Goal: Connect with others: Connect with others

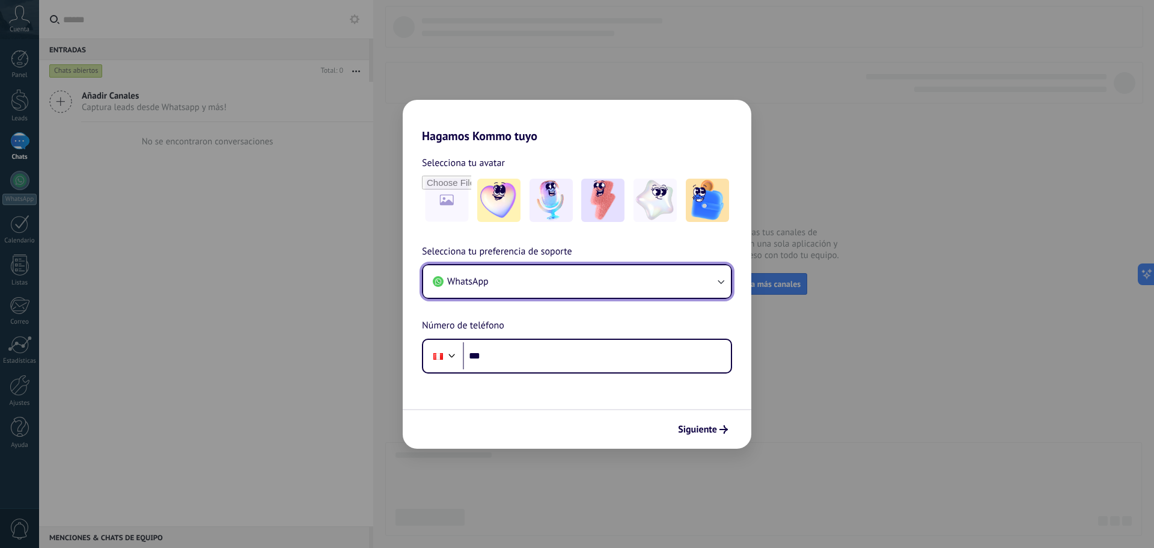
click at [605, 284] on button "WhatsApp" at bounding box center [577, 281] width 308 height 32
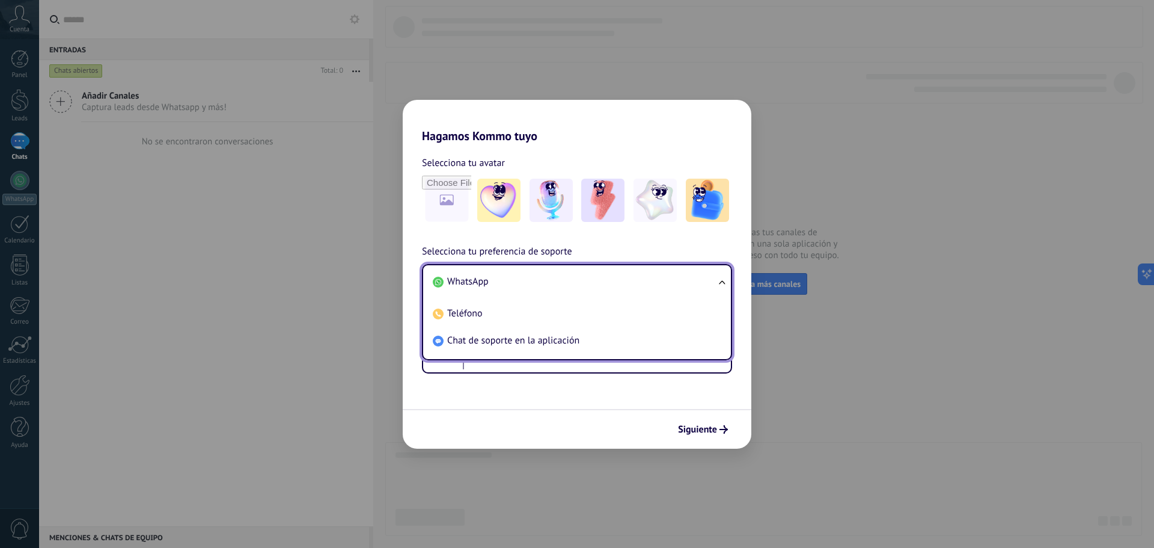
click at [605, 284] on li "WhatsApp" at bounding box center [574, 281] width 293 height 27
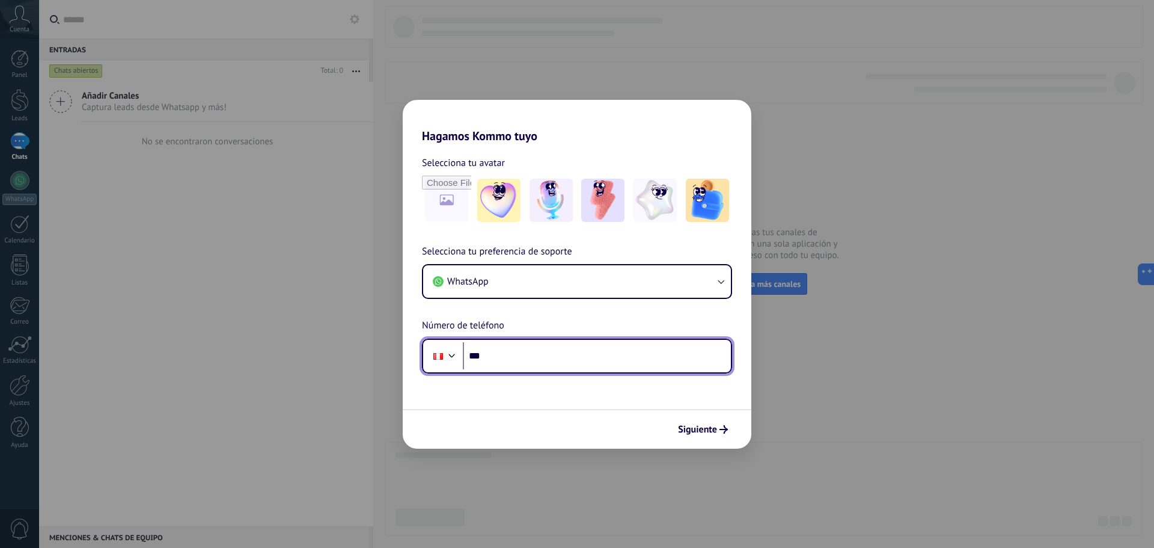
click at [468, 355] on input "***" at bounding box center [597, 356] width 268 height 28
paste input "**********"
type input "**********"
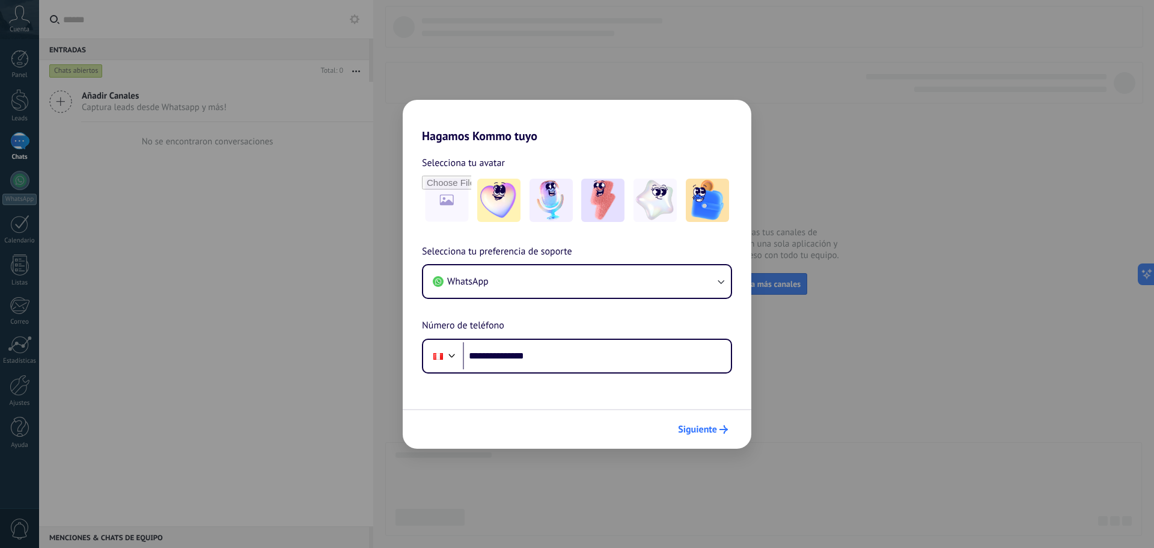
click at [712, 429] on span "Siguiente" at bounding box center [697, 429] width 39 height 8
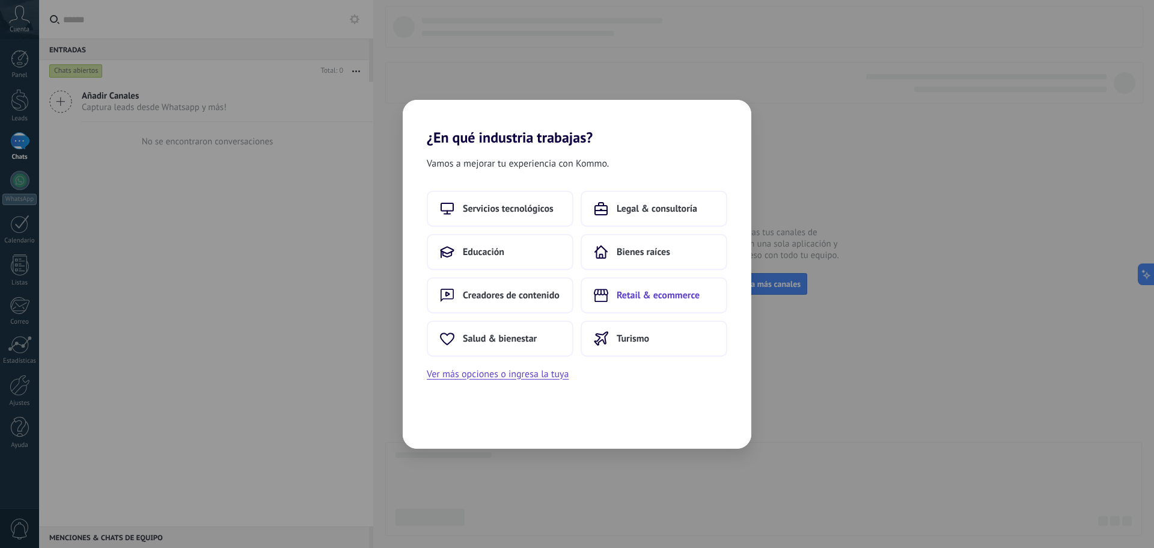
click at [682, 290] on span "Retail & ecommerce" at bounding box center [658, 295] width 83 height 12
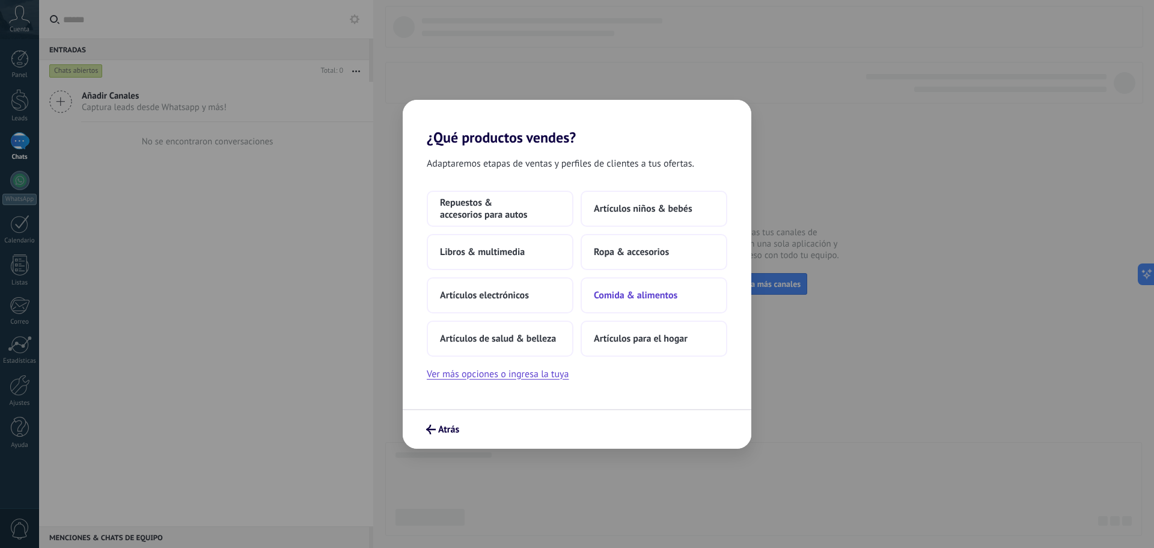
click at [640, 288] on button "Comida & alimentos" at bounding box center [654, 295] width 147 height 36
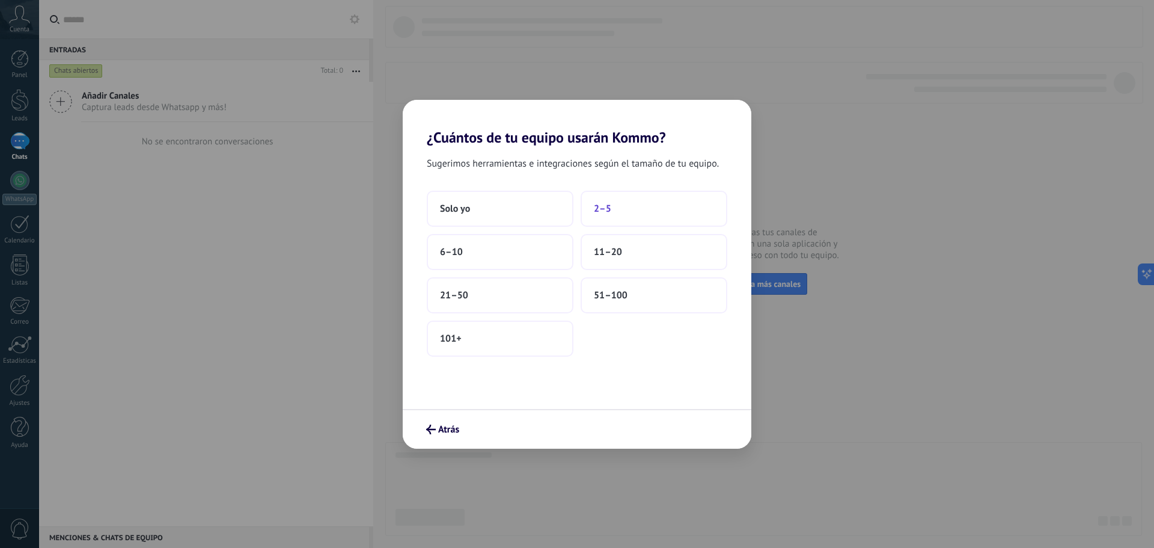
click at [638, 200] on button "2–5" at bounding box center [654, 209] width 147 height 36
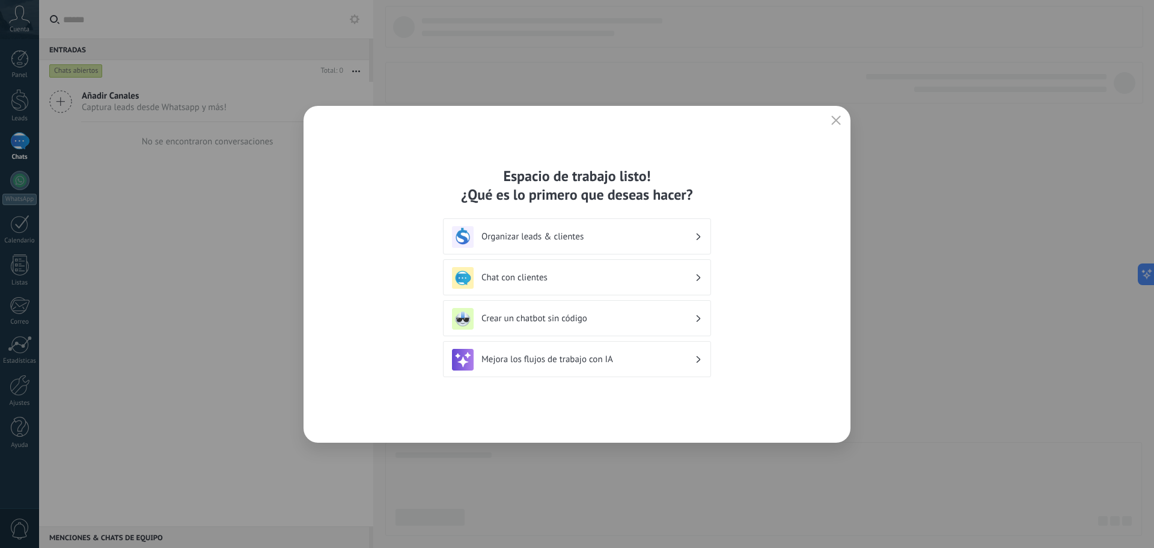
click at [610, 236] on h3 "Organizar leads & clientes" at bounding box center [587, 236] width 213 height 11
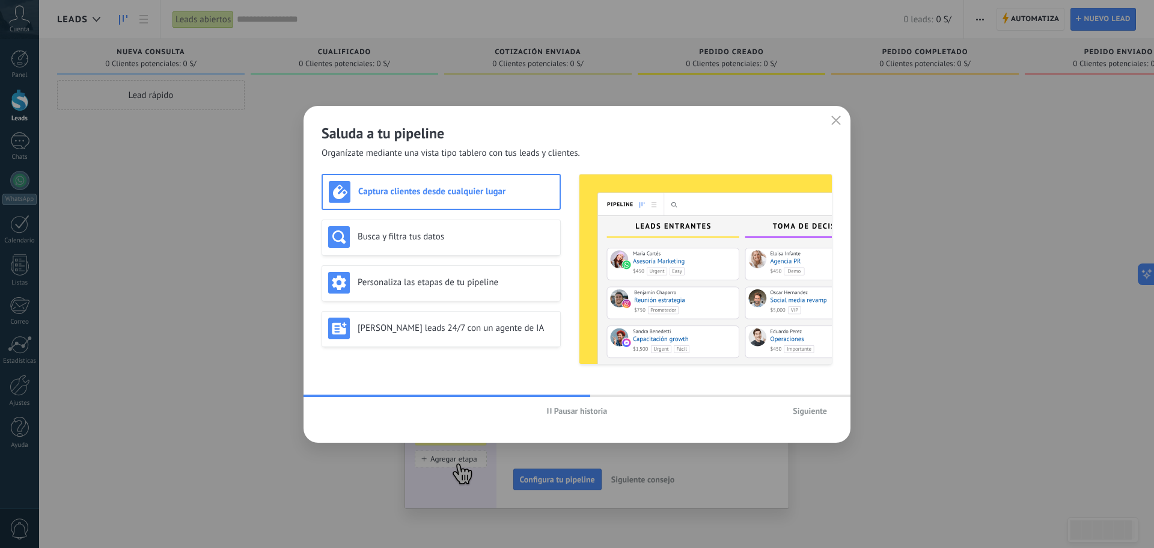
click at [807, 406] on span "Siguiente" at bounding box center [810, 410] width 34 height 8
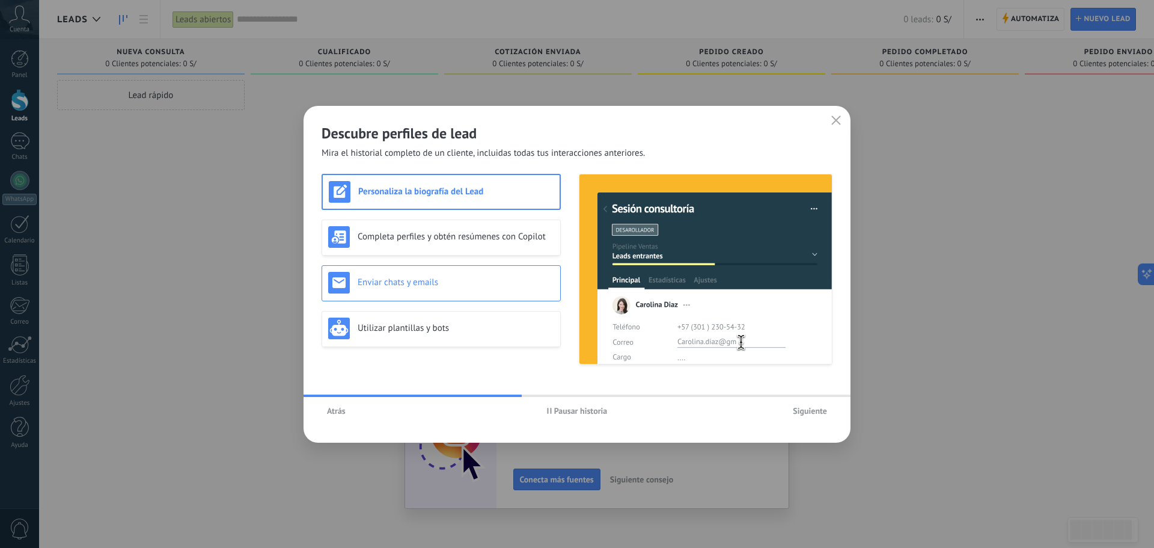
click at [436, 283] on h3 "Enviar chats y emails" at bounding box center [456, 282] width 197 height 11
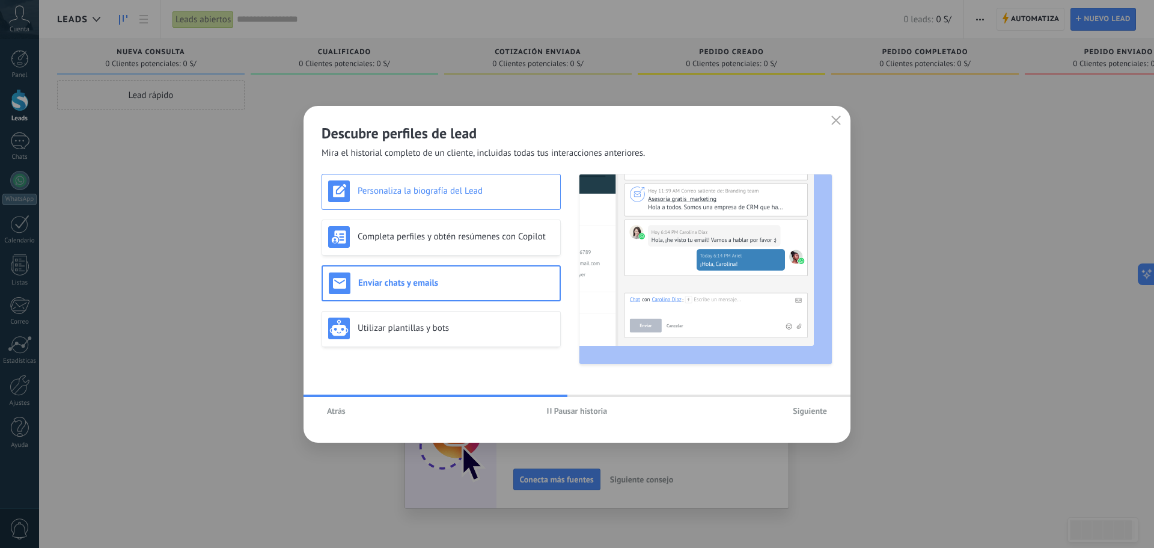
click at [452, 188] on h3 "Personaliza la biografía del Lead" at bounding box center [456, 190] width 197 height 11
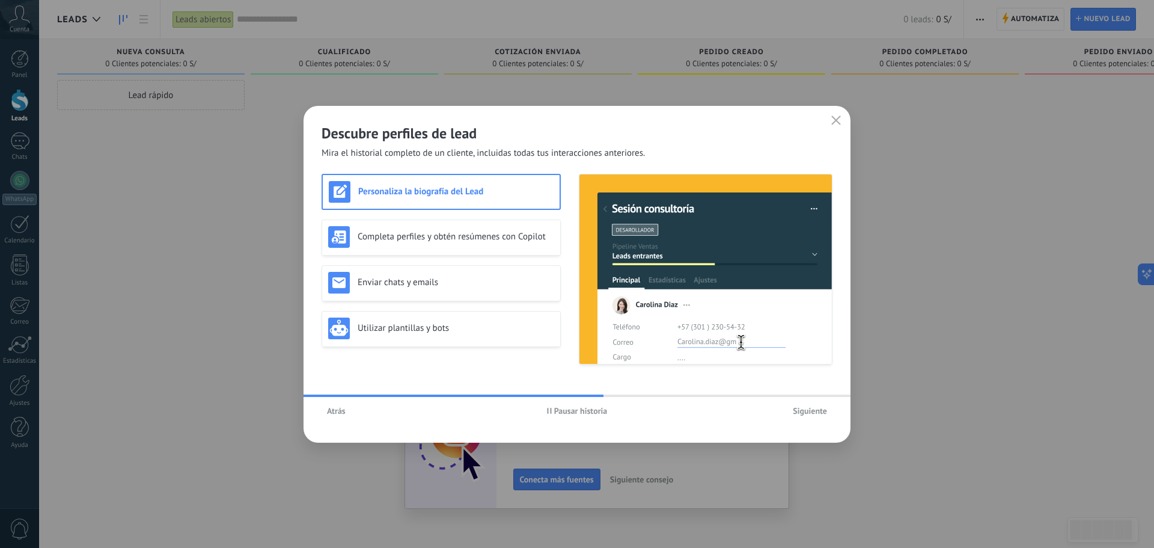
click at [816, 414] on span "Siguiente" at bounding box center [810, 410] width 34 height 8
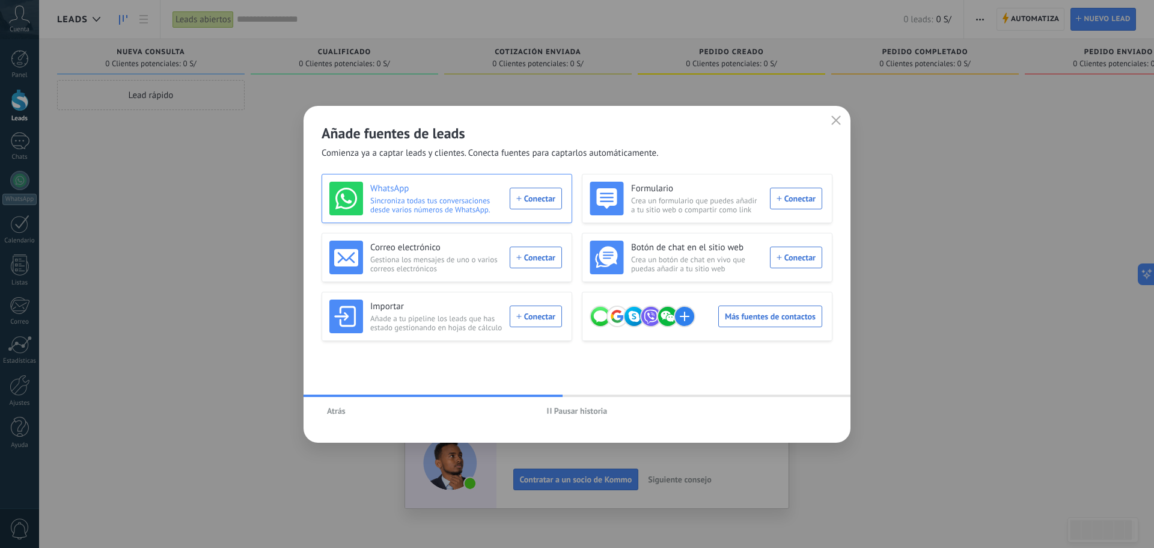
click at [548, 198] on div "WhatsApp Sincroniza todas tus conversaciones desde varios números de WhatsApp. …" at bounding box center [445, 199] width 233 height 34
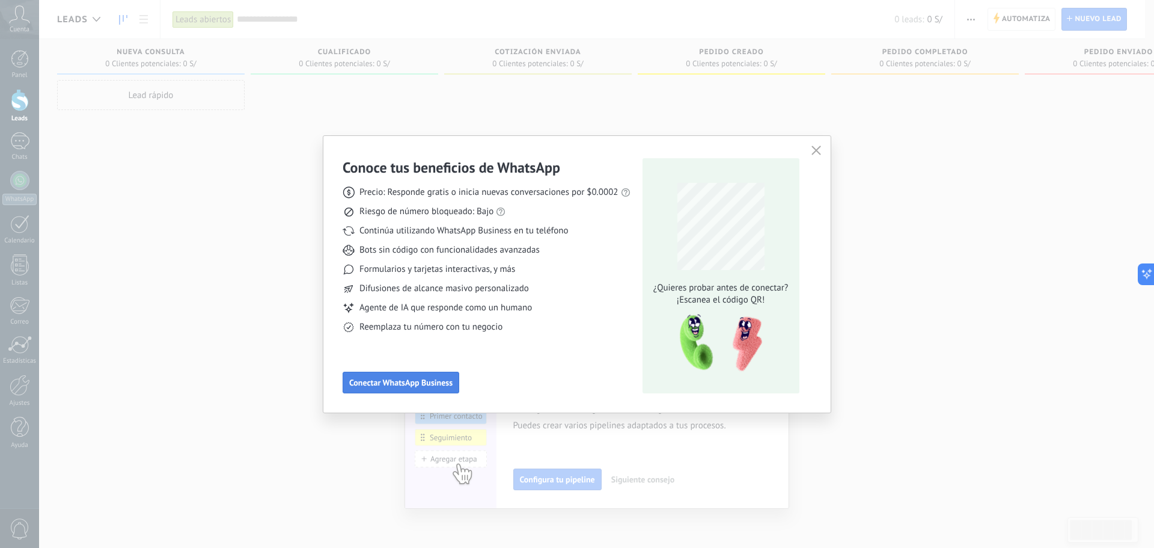
click at [438, 380] on span "Conectar WhatsApp Business" at bounding box center [400, 382] width 103 height 8
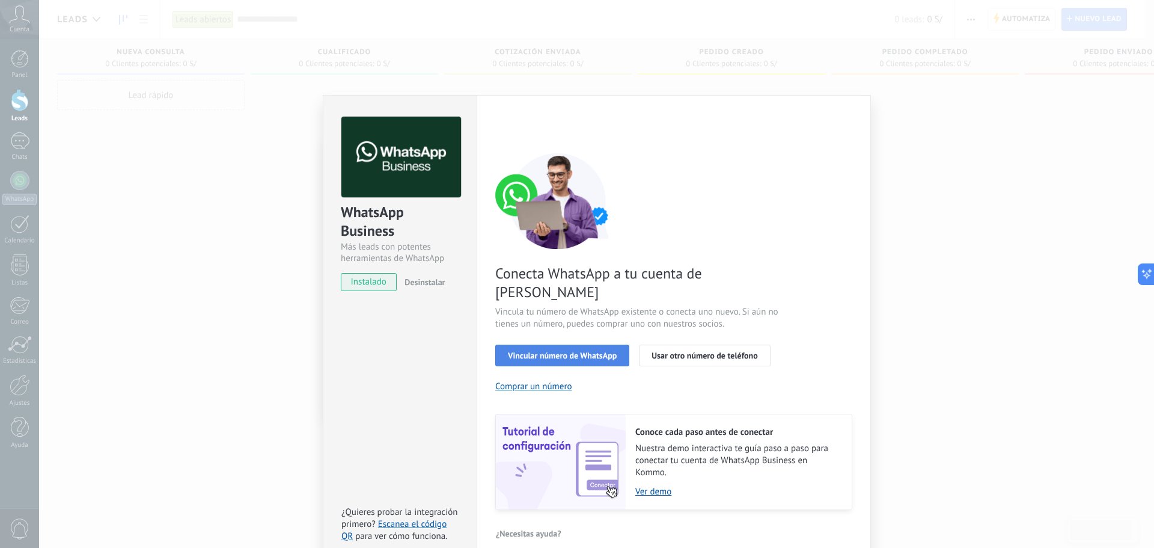
click at [569, 351] on span "Vincular número de WhatsApp" at bounding box center [562, 355] width 109 height 8
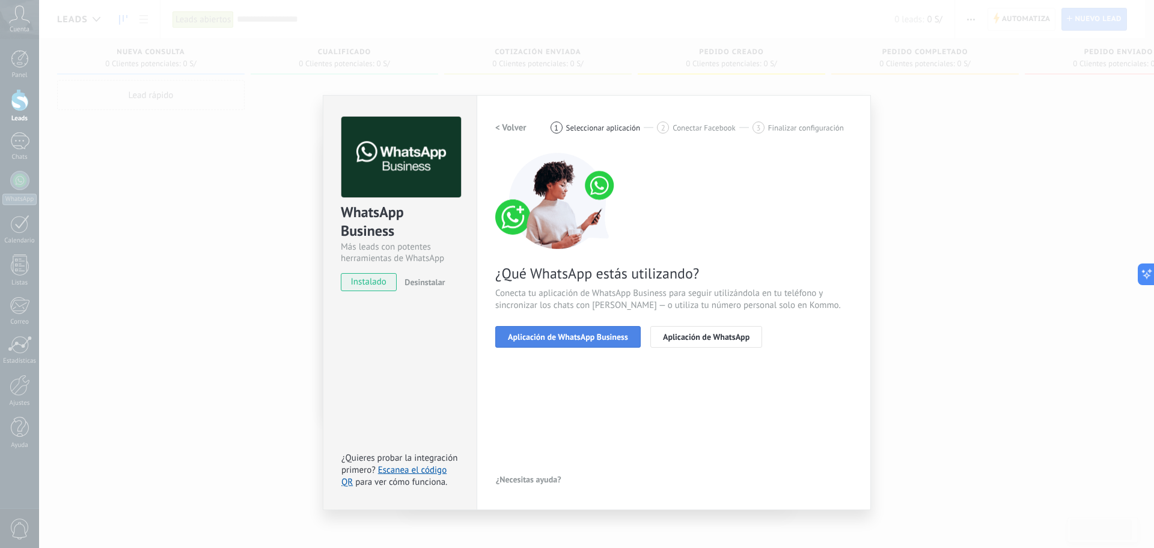
click at [587, 334] on span "Aplicación de WhatsApp Business" at bounding box center [568, 336] width 120 height 8
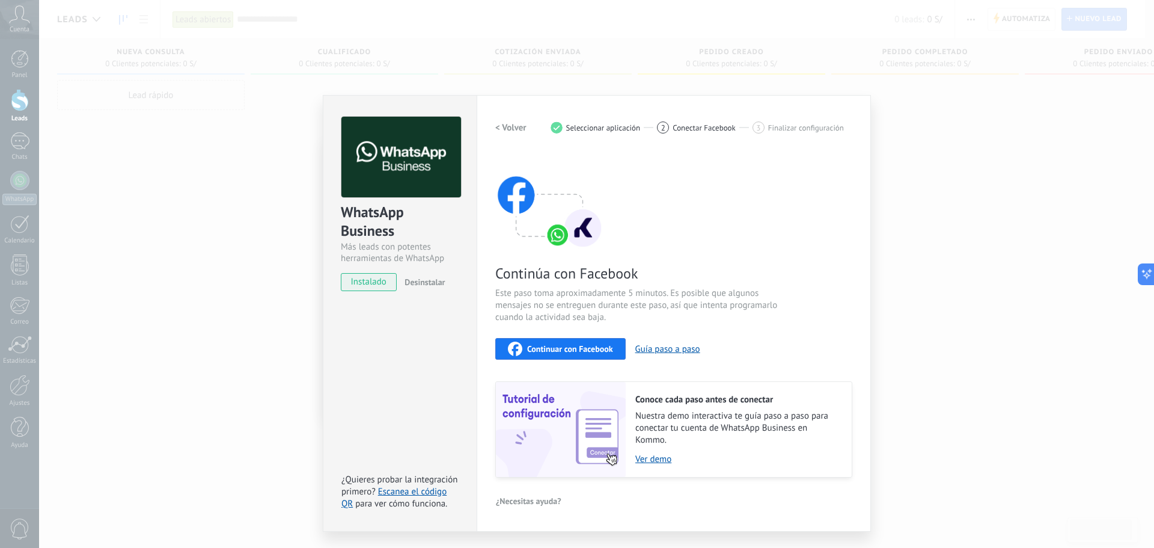
click at [590, 353] on div "Continuar con Facebook" at bounding box center [560, 348] width 105 height 14
